Goal: Find specific page/section: Find specific page/section

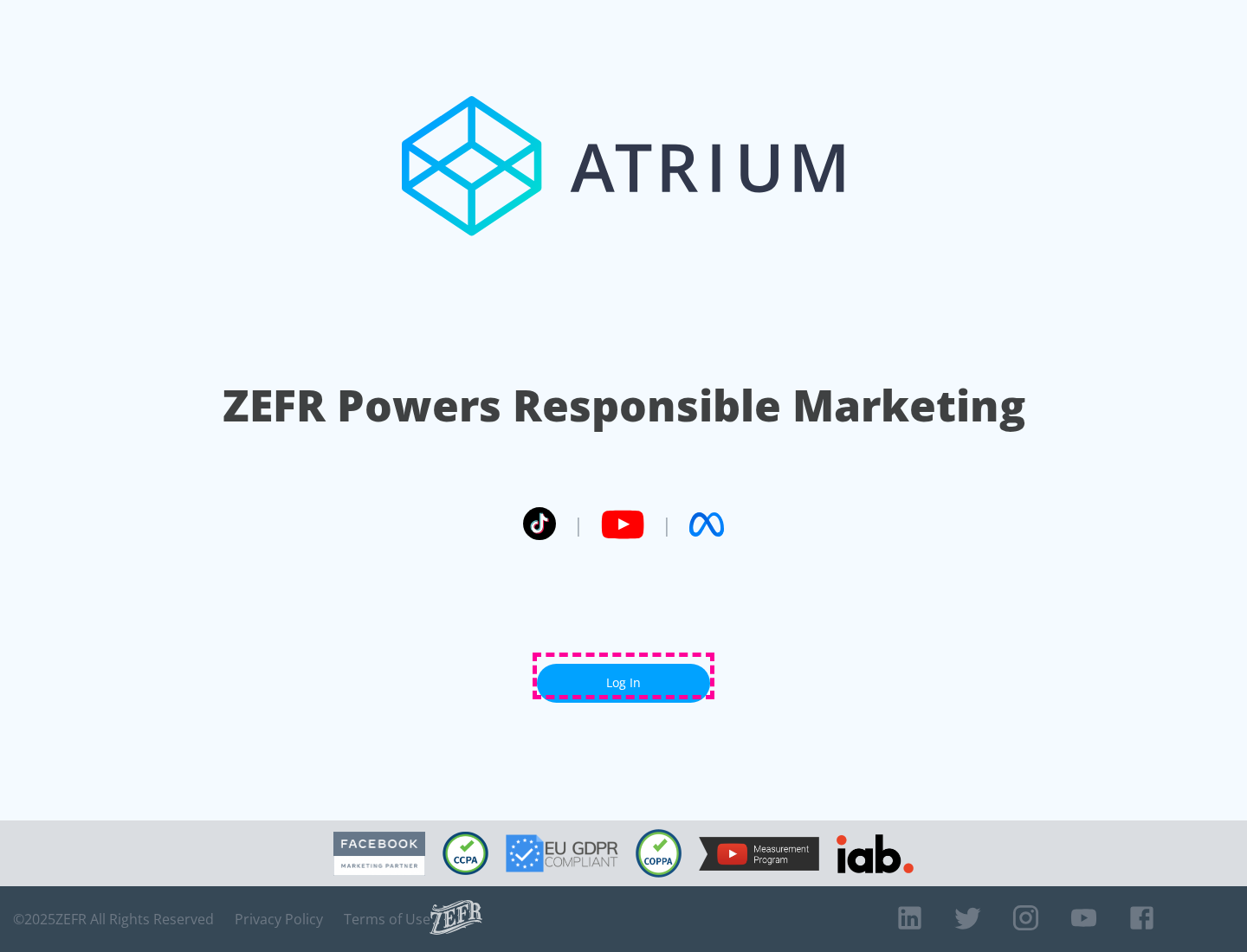
click at [623, 677] on link "Log In" at bounding box center [623, 683] width 173 height 39
